Goal: Transaction & Acquisition: Book appointment/travel/reservation

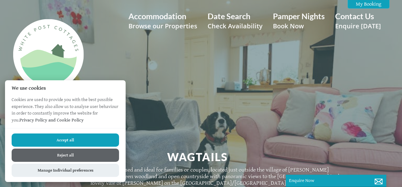
click at [69, 137] on button "Accept all" at bounding box center [66, 139] width 108 height 13
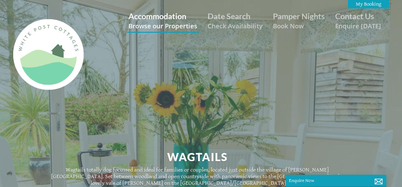
click at [164, 22] on small "Browse our Properties" at bounding box center [163, 25] width 69 height 9
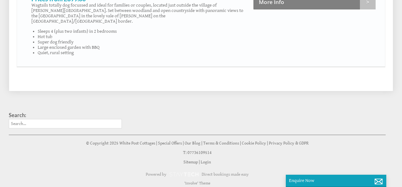
scroll to position [476, 0]
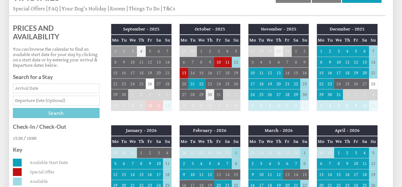
scroll to position [254, 0]
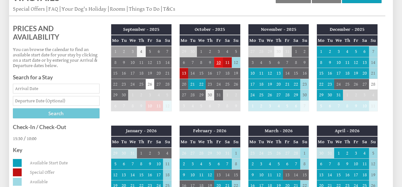
click at [219, 64] on td "10" at bounding box center [218, 62] width 9 height 11
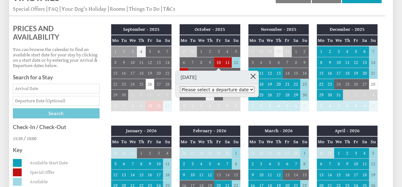
click at [257, 76] on link at bounding box center [253, 76] width 11 height 11
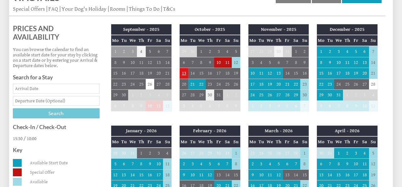
click at [185, 76] on td "13" at bounding box center [184, 73] width 9 height 11
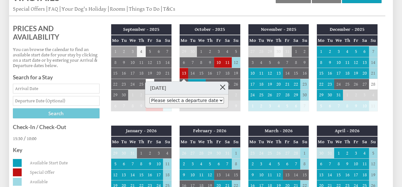
click at [218, 87] on link at bounding box center [223, 86] width 11 height 11
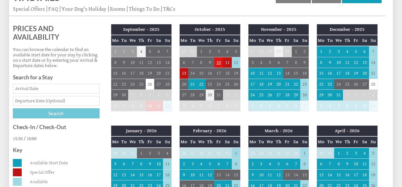
click at [219, 63] on td "10" at bounding box center [218, 62] width 9 height 11
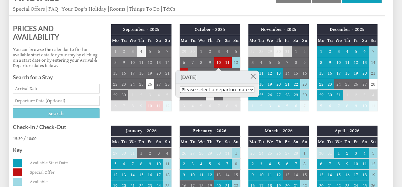
click at [255, 90] on select "Please select a departure date 12th Oct 2025 - £475.00 13th Oct 2025 - £485.00 …" at bounding box center [217, 89] width 75 height 6
select select "book/6262068"
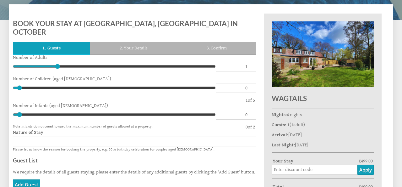
scroll to position [218, 0]
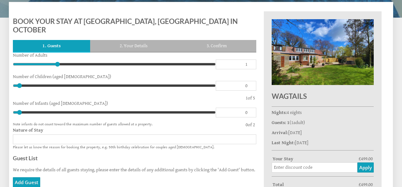
type input "2"
click at [251, 68] on input "2" at bounding box center [236, 64] width 41 height 10
type input "2"
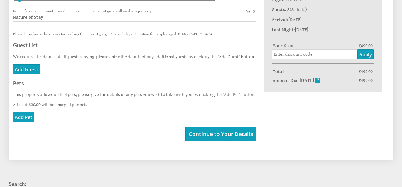
scroll to position [340, 0]
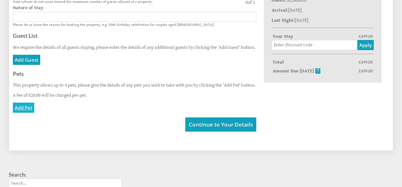
click at [27, 113] on link "Add Pet" at bounding box center [23, 107] width 21 height 10
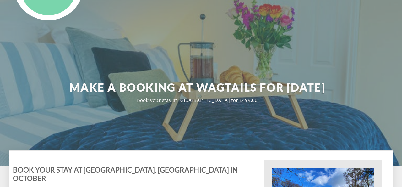
scroll to position [0, 0]
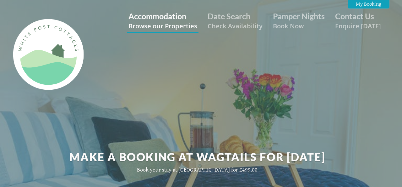
click at [168, 21] on small "Browse our Properties" at bounding box center [163, 25] width 69 height 9
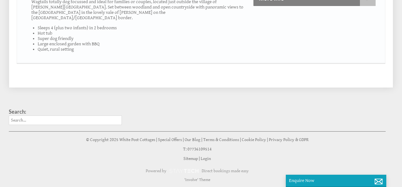
scroll to position [495, 0]
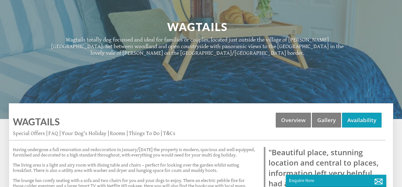
scroll to position [140, 0]
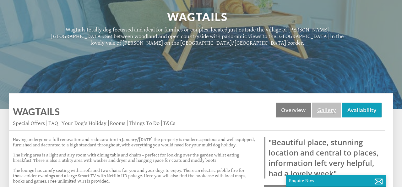
click at [328, 106] on link "Gallery" at bounding box center [326, 109] width 29 height 15
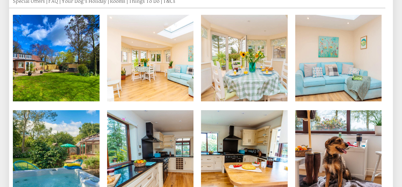
scroll to position [267, 0]
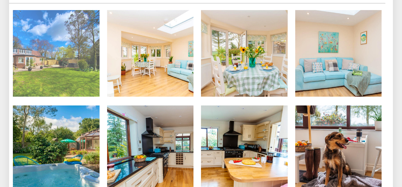
click at [78, 64] on img at bounding box center [56, 53] width 87 height 87
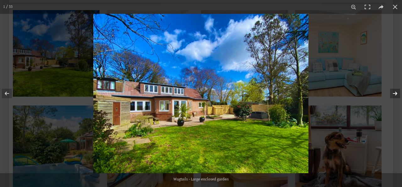
click at [396, 94] on button at bounding box center [391, 93] width 22 height 31
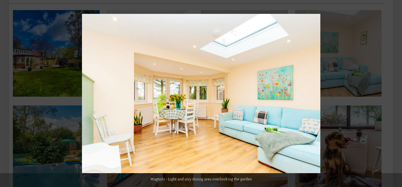
click at [396, 94] on button at bounding box center [391, 93] width 22 height 31
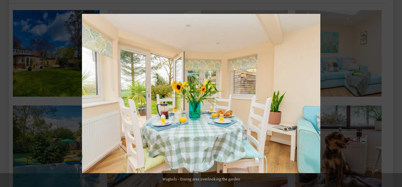
click at [396, 94] on button at bounding box center [391, 93] width 22 height 31
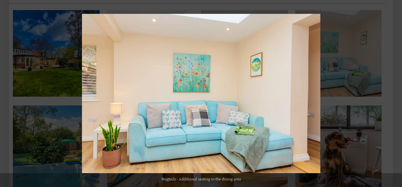
click at [396, 94] on button at bounding box center [391, 93] width 22 height 31
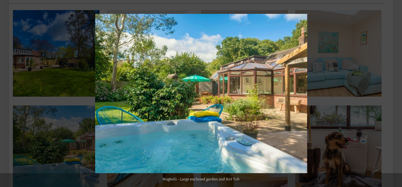
click at [396, 94] on button at bounding box center [391, 93] width 22 height 31
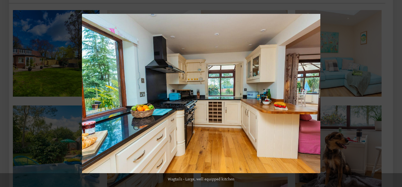
click at [396, 94] on button at bounding box center [391, 93] width 22 height 31
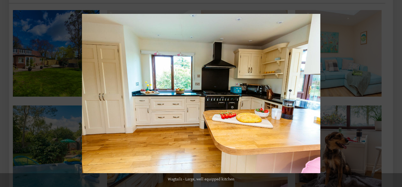
click at [396, 94] on button at bounding box center [391, 93] width 22 height 31
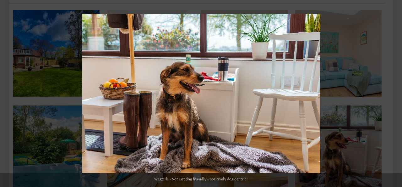
click at [396, 94] on button at bounding box center [391, 93] width 22 height 31
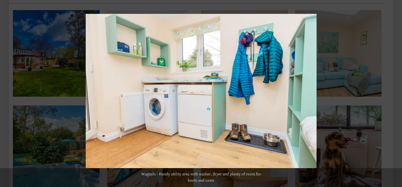
click at [396, 94] on button at bounding box center [391, 93] width 22 height 31
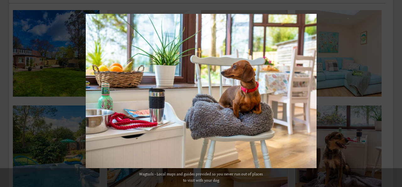
click at [396, 94] on button at bounding box center [391, 93] width 22 height 31
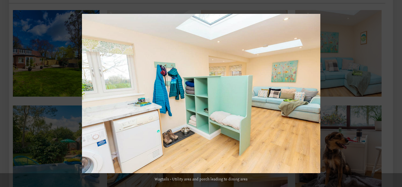
click at [396, 94] on button at bounding box center [391, 93] width 22 height 31
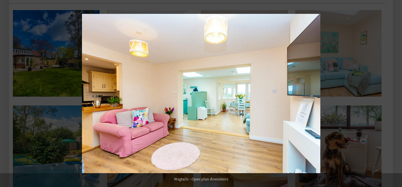
click at [396, 94] on button at bounding box center [391, 93] width 22 height 31
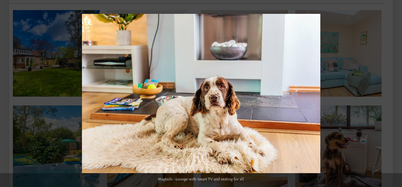
click at [396, 94] on button at bounding box center [391, 93] width 22 height 31
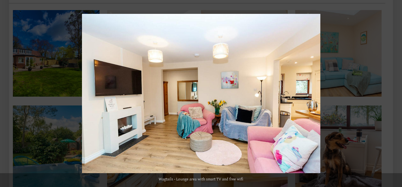
click at [396, 94] on button at bounding box center [391, 93] width 22 height 31
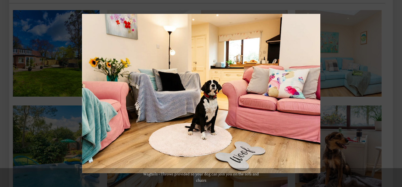
click at [396, 94] on button at bounding box center [391, 93] width 22 height 31
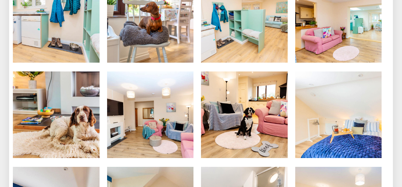
scroll to position [499, 0]
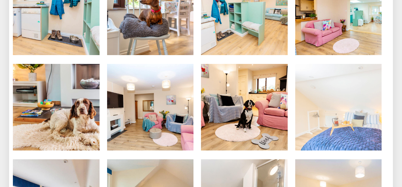
click at [366, 113] on img at bounding box center [338, 107] width 87 height 87
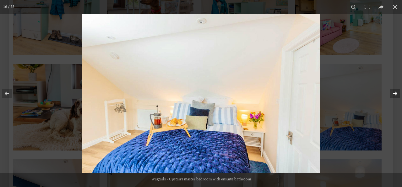
click at [397, 93] on button at bounding box center [391, 93] width 22 height 31
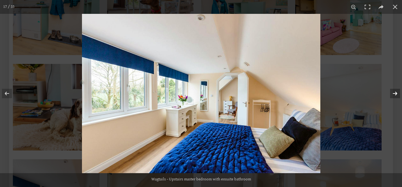
click at [397, 93] on button at bounding box center [391, 93] width 22 height 31
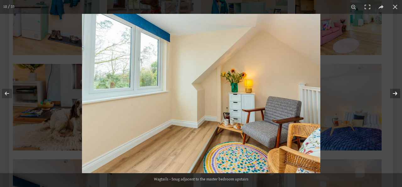
click at [397, 93] on button at bounding box center [391, 93] width 22 height 31
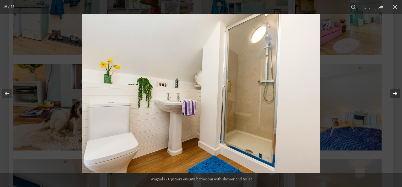
click at [397, 93] on button at bounding box center [391, 93] width 22 height 31
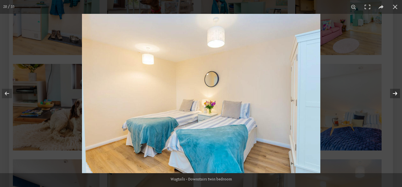
click at [397, 93] on button at bounding box center [391, 93] width 22 height 31
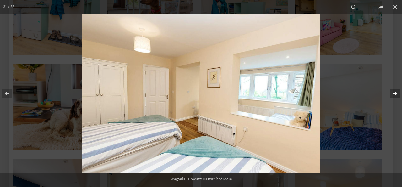
click at [397, 93] on button at bounding box center [391, 93] width 22 height 31
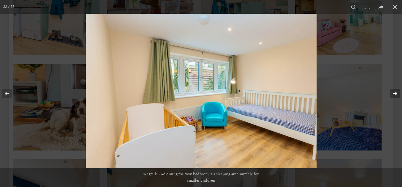
click at [397, 93] on button at bounding box center [391, 93] width 22 height 31
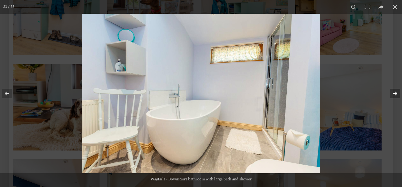
click at [397, 93] on button at bounding box center [391, 93] width 22 height 31
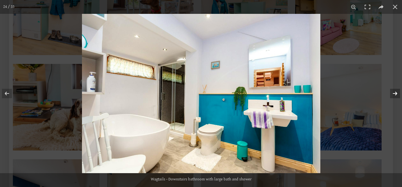
click at [397, 93] on button at bounding box center [391, 93] width 22 height 31
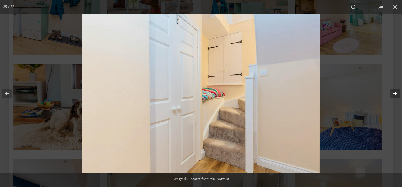
click at [397, 93] on button at bounding box center [391, 93] width 22 height 31
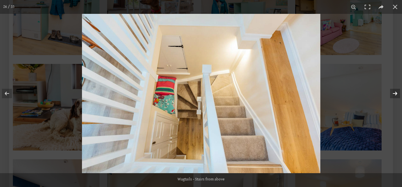
click at [397, 93] on button at bounding box center [391, 93] width 22 height 31
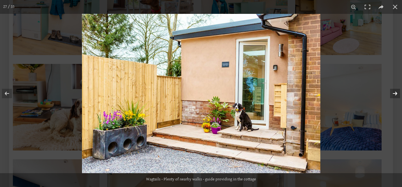
click at [397, 93] on button at bounding box center [391, 93] width 22 height 31
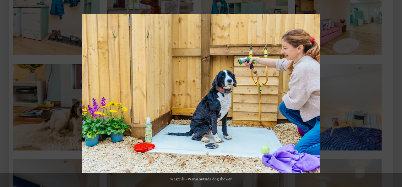
click at [397, 93] on button at bounding box center [391, 93] width 22 height 31
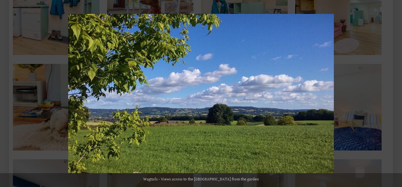
click at [397, 93] on button at bounding box center [391, 93] width 22 height 31
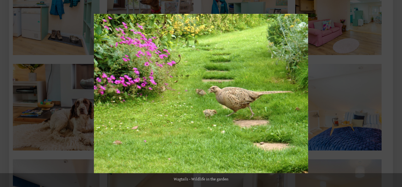
click at [397, 93] on button at bounding box center [391, 93] width 22 height 31
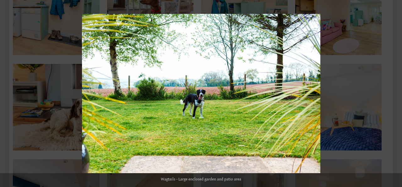
click at [397, 93] on button at bounding box center [391, 93] width 22 height 31
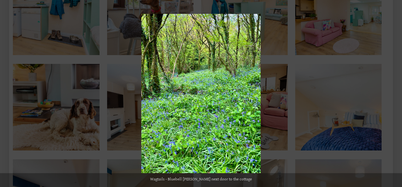
click at [397, 93] on button at bounding box center [391, 93] width 22 height 31
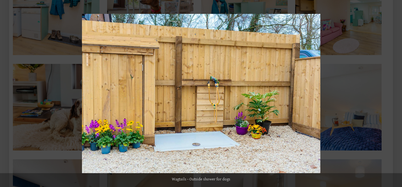
click at [397, 93] on button at bounding box center [391, 93] width 22 height 31
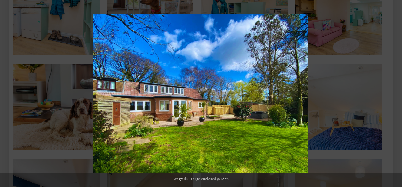
click at [397, 93] on button at bounding box center [391, 93] width 22 height 31
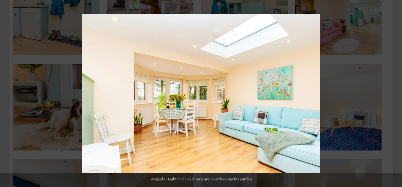
click at [397, 93] on button at bounding box center [391, 93] width 22 height 31
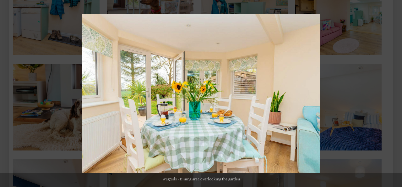
click at [397, 93] on button at bounding box center [391, 93] width 22 height 31
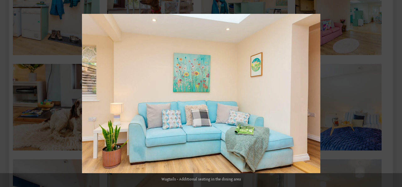
click at [397, 93] on button at bounding box center [391, 93] width 22 height 31
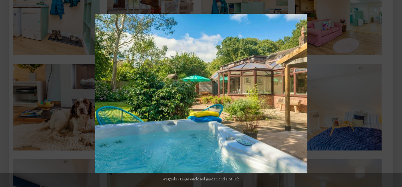
click at [397, 93] on button at bounding box center [391, 93] width 22 height 31
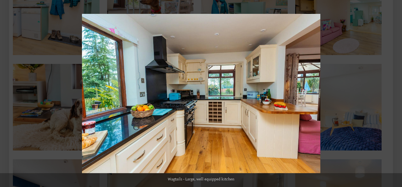
click at [397, 93] on button at bounding box center [391, 93] width 22 height 31
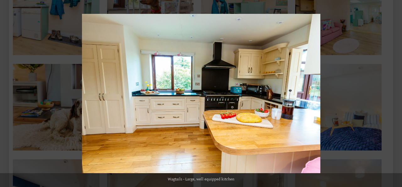
click at [397, 93] on button at bounding box center [391, 93] width 22 height 31
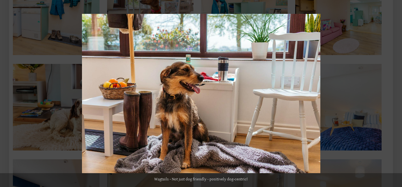
click at [397, 93] on button at bounding box center [391, 93] width 22 height 31
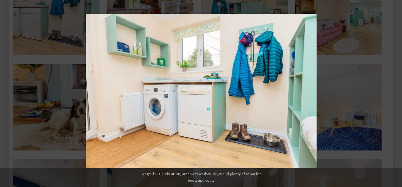
click at [397, 93] on button at bounding box center [391, 93] width 22 height 31
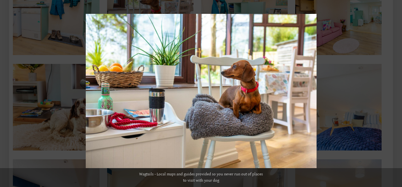
click at [397, 93] on button at bounding box center [391, 93] width 22 height 31
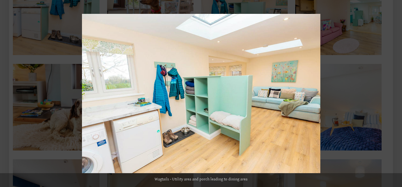
click at [397, 93] on button at bounding box center [391, 93] width 22 height 31
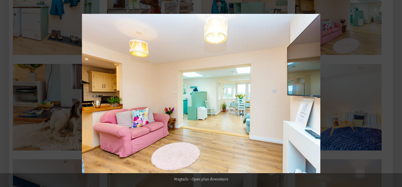
click at [397, 93] on button at bounding box center [391, 93] width 22 height 31
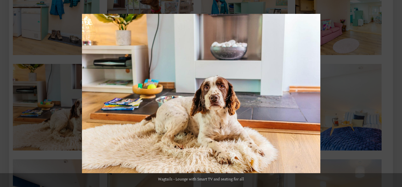
click at [397, 93] on button at bounding box center [391, 93] width 22 height 31
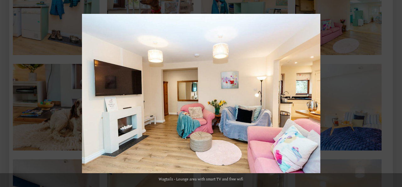
click at [397, 93] on button at bounding box center [391, 93] width 22 height 31
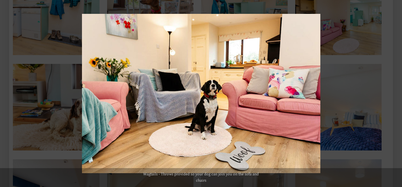
click at [397, 93] on button at bounding box center [391, 93] width 22 height 31
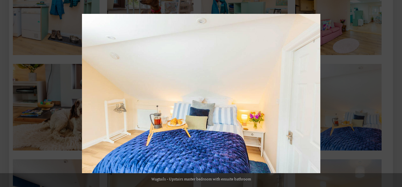
click at [397, 93] on button at bounding box center [391, 93] width 22 height 31
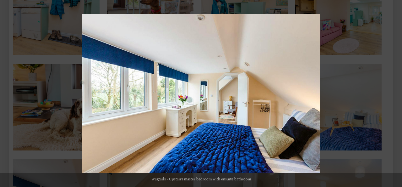
click at [397, 93] on button at bounding box center [391, 93] width 22 height 31
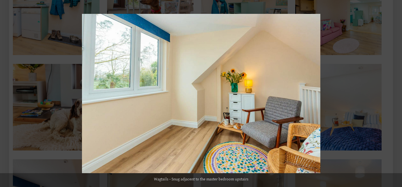
click at [397, 93] on button at bounding box center [391, 93] width 22 height 31
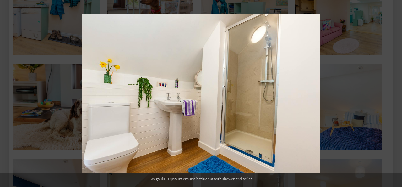
click at [397, 93] on button at bounding box center [391, 93] width 22 height 31
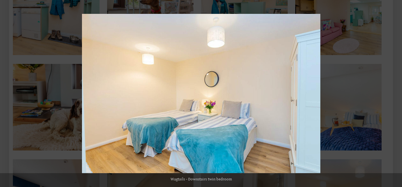
click at [397, 93] on button at bounding box center [391, 93] width 22 height 31
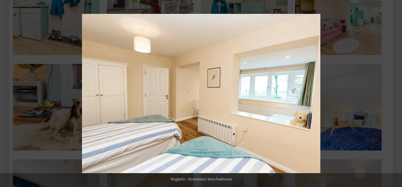
click at [397, 93] on button at bounding box center [391, 93] width 22 height 31
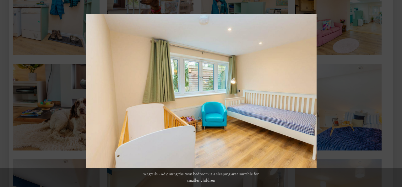
click at [397, 93] on button at bounding box center [391, 93] width 22 height 31
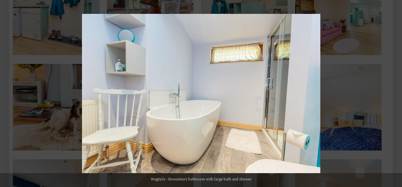
click at [397, 93] on button at bounding box center [391, 93] width 22 height 31
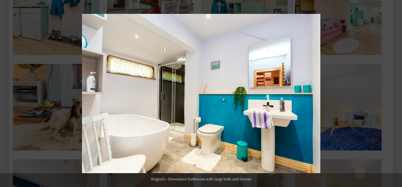
click at [397, 93] on button at bounding box center [391, 93] width 22 height 31
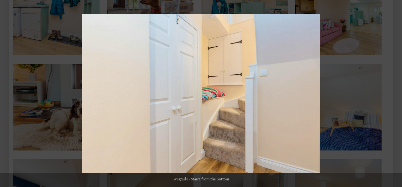
click at [397, 93] on button at bounding box center [391, 93] width 22 height 31
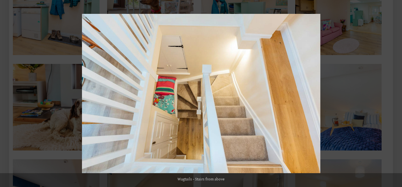
click at [397, 93] on button at bounding box center [391, 93] width 22 height 31
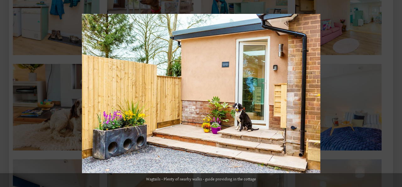
click at [397, 93] on button at bounding box center [391, 93] width 22 height 31
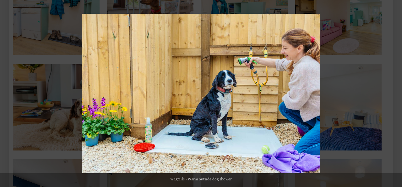
click at [397, 93] on button at bounding box center [391, 93] width 22 height 31
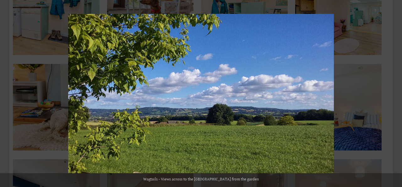
click at [397, 93] on button at bounding box center [391, 93] width 22 height 31
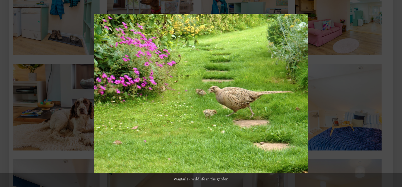
click at [397, 93] on button at bounding box center [391, 93] width 22 height 31
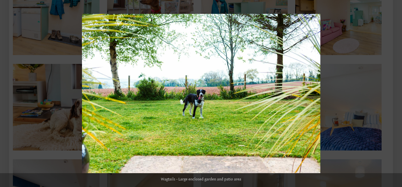
click at [397, 93] on button at bounding box center [391, 93] width 22 height 31
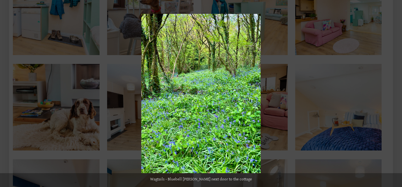
click at [397, 93] on button at bounding box center [391, 93] width 22 height 31
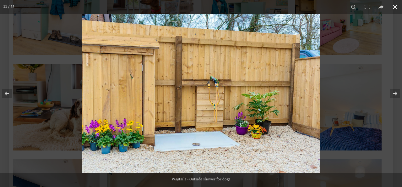
click at [395, 7] on button at bounding box center [396, 7] width 14 height 14
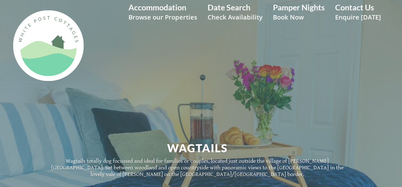
scroll to position [0, 0]
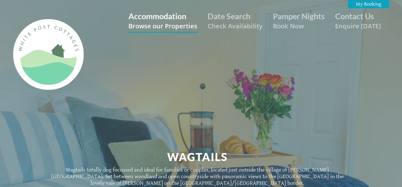
click at [168, 24] on small "Browse our Properties" at bounding box center [163, 25] width 69 height 9
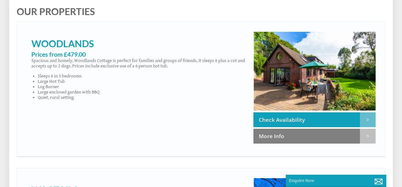
scroll to position [336, 0]
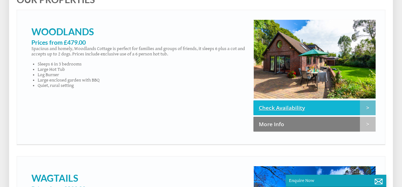
click at [299, 109] on link "Check Availability" at bounding box center [315, 107] width 122 height 15
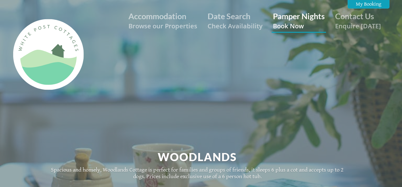
click at [296, 22] on small "Book Now" at bounding box center [299, 25] width 52 height 9
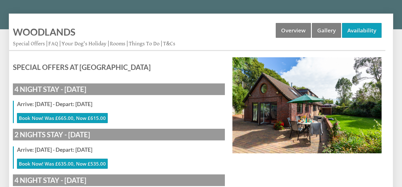
scroll to position [213, 0]
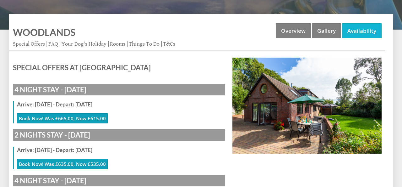
click at [363, 30] on link "Availability" at bounding box center [362, 30] width 40 height 15
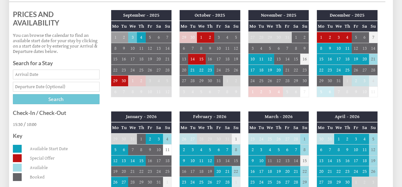
scroll to position [259, 0]
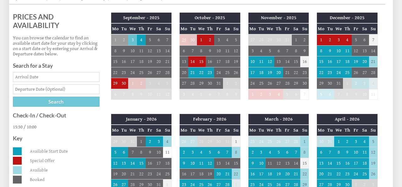
click at [185, 41] on td "29" at bounding box center [184, 39] width 9 height 11
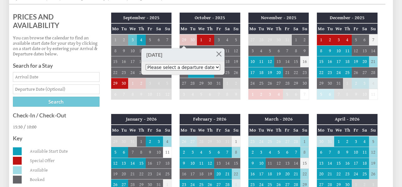
click at [220, 68] on select "Please select a departure date [DATE] - £635.00 [DATE] - £645.00 [DATE] - £665.…" at bounding box center [183, 67] width 75 height 6
select select "book/5848177"
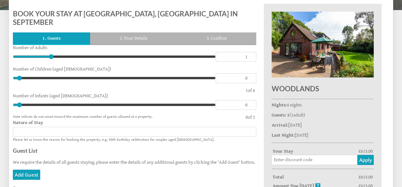
scroll to position [239, 0]
